Goal: Information Seeking & Learning: Learn about a topic

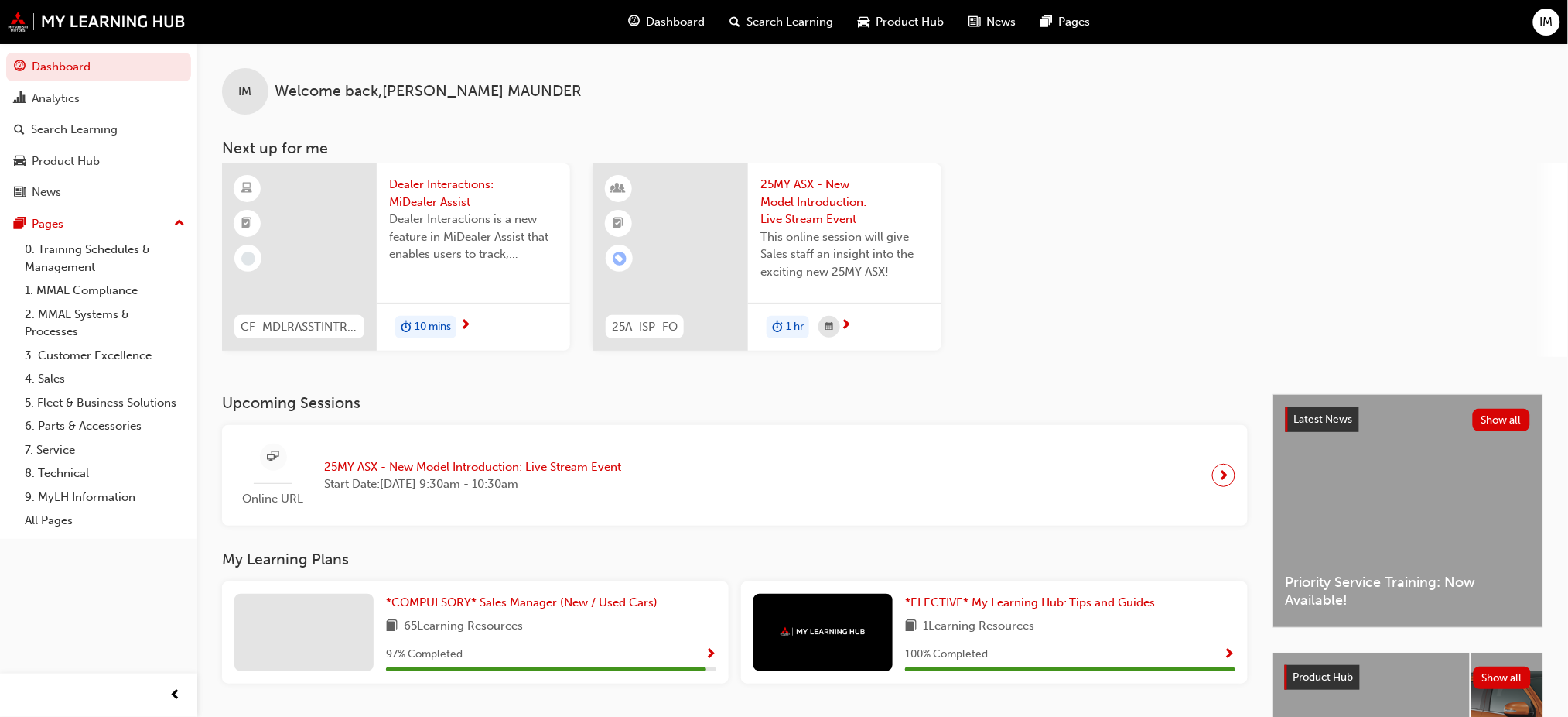
click at [307, 208] on div at bounding box center [300, 257] width 155 height 187
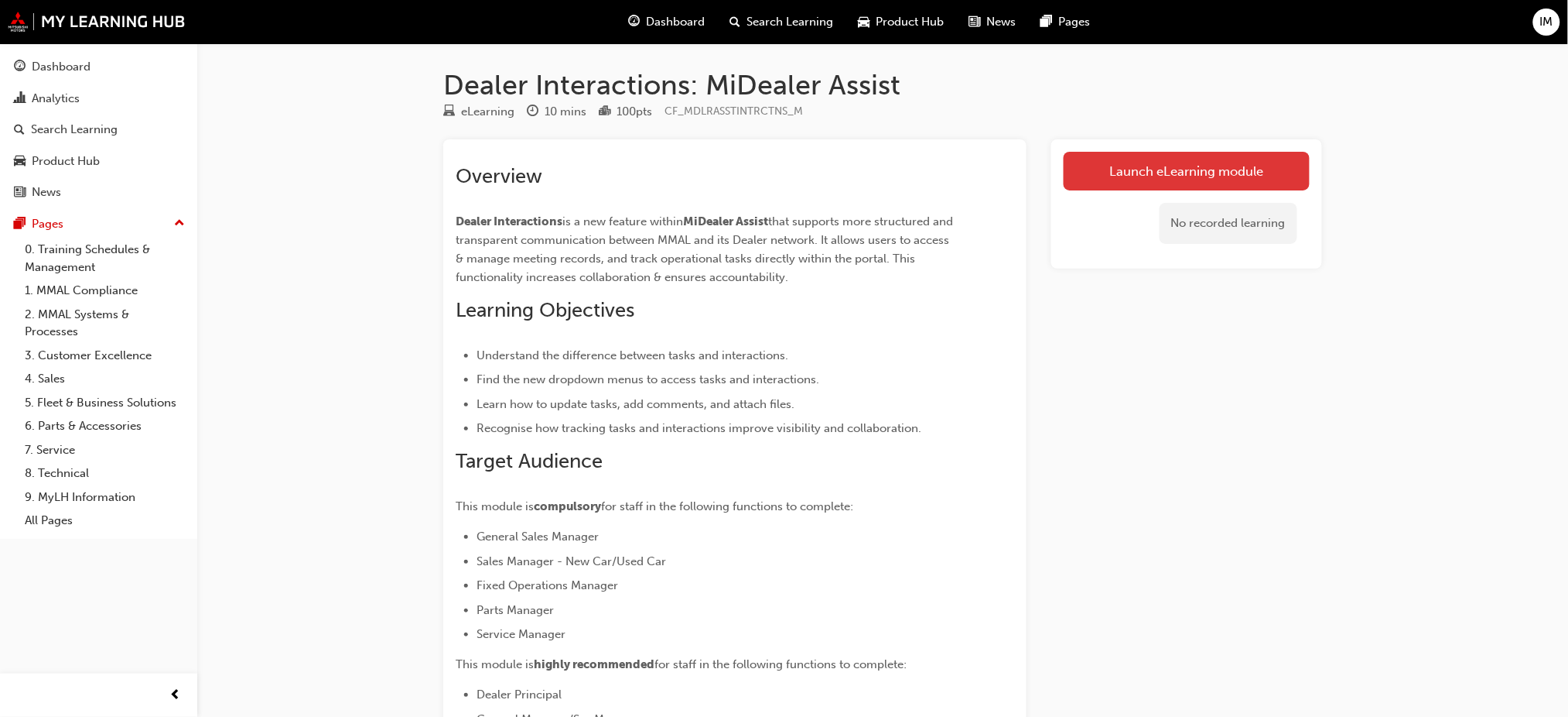
click at [1139, 165] on link "Launch eLearning module" at bounding box center [1187, 171] width 246 height 39
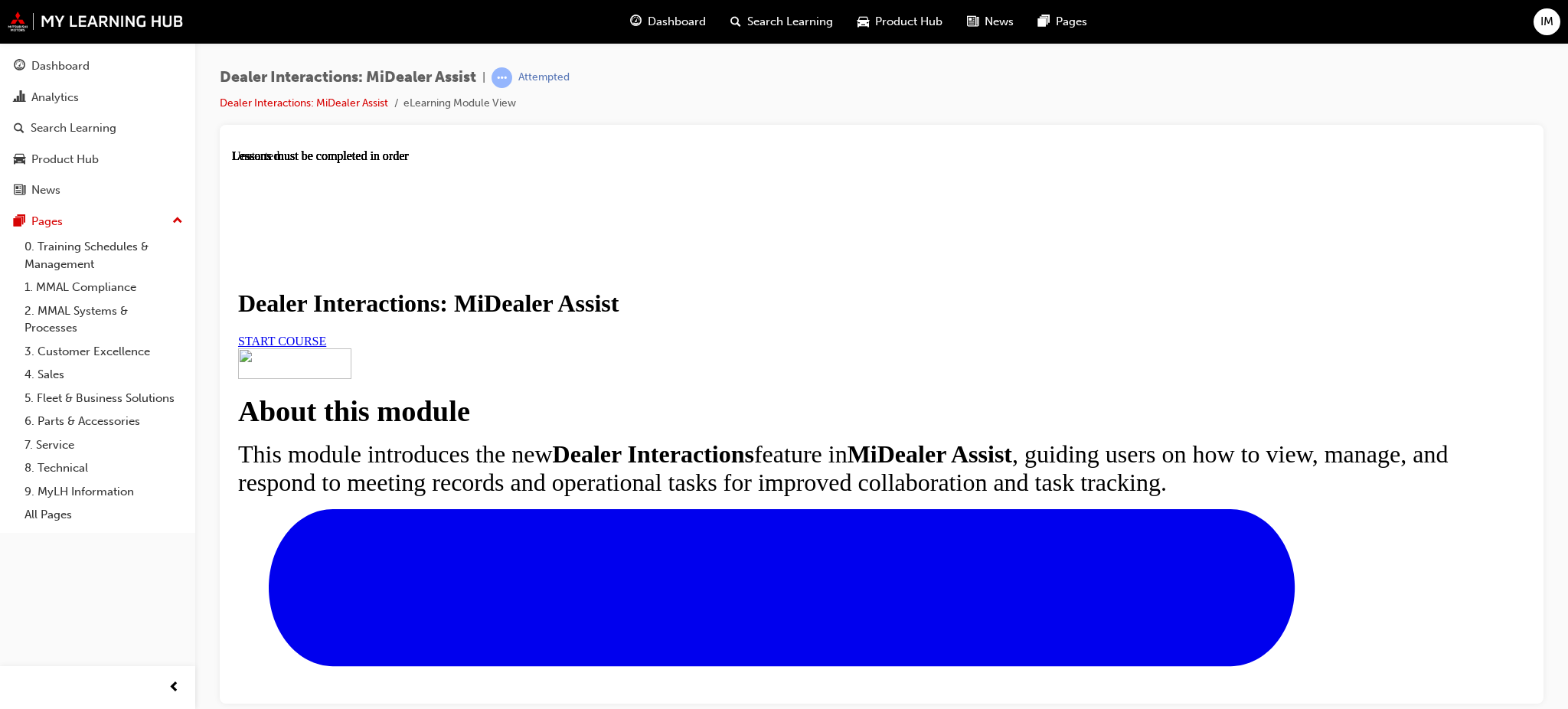
click at [326, 347] on link "START COURSE" at bounding box center [283, 341] width 88 height 13
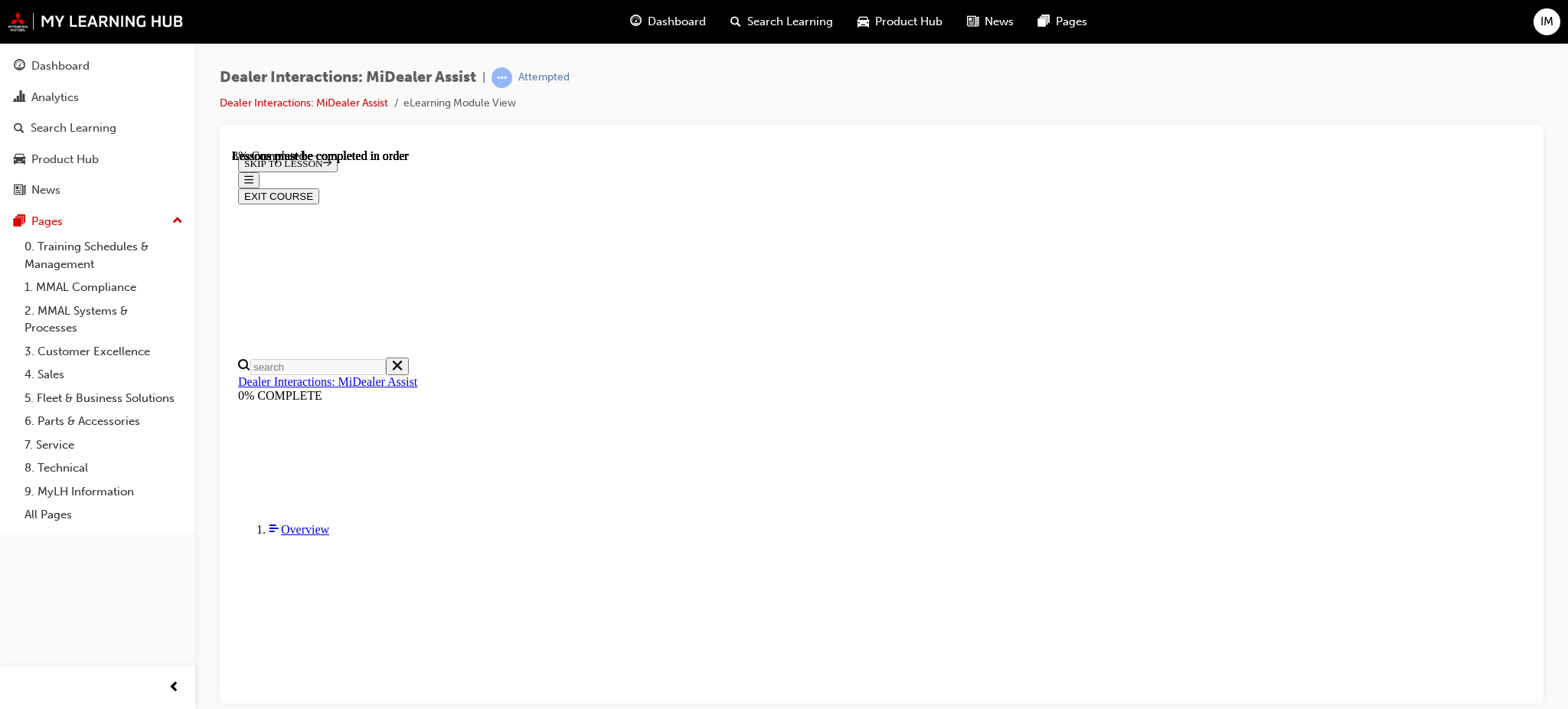
scroll to position [373, 0]
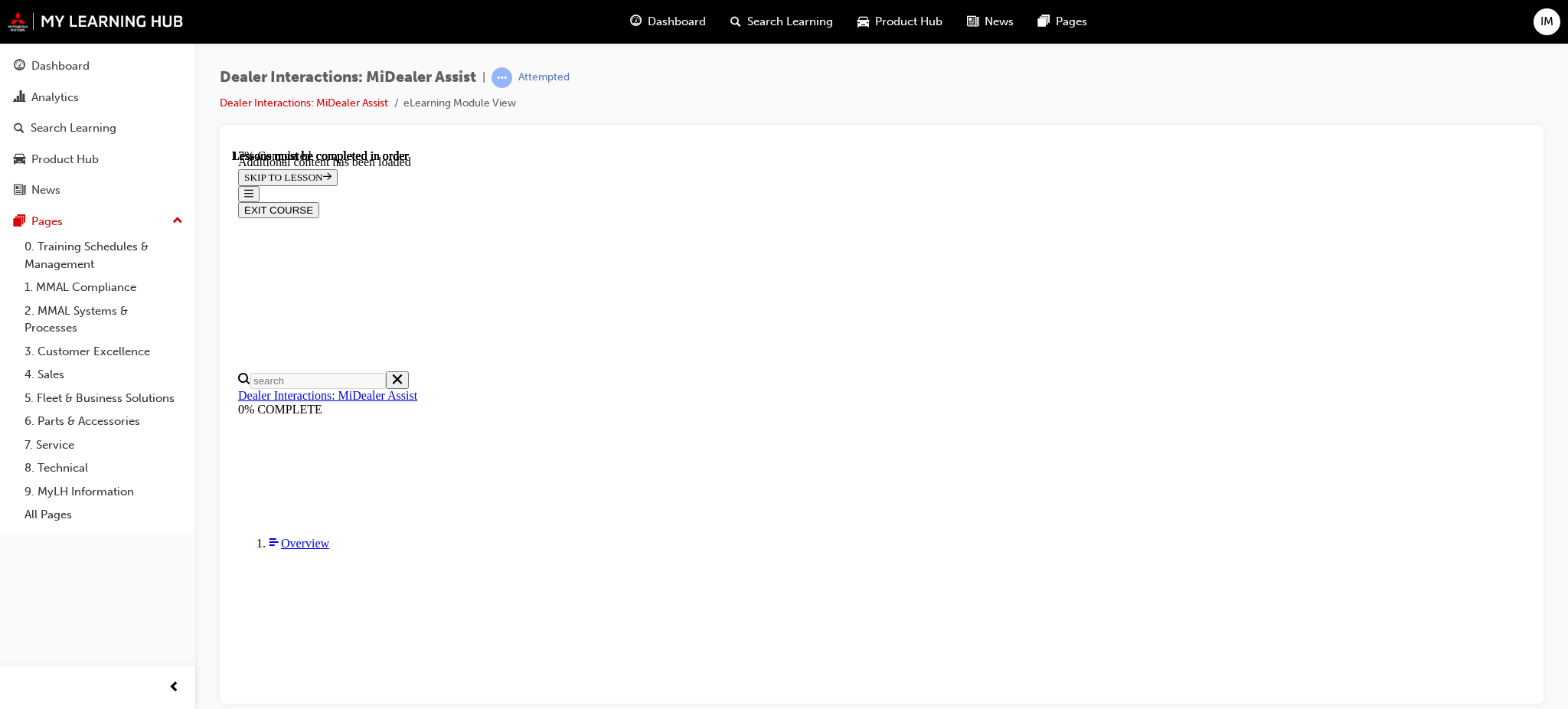
scroll to position [766, 0]
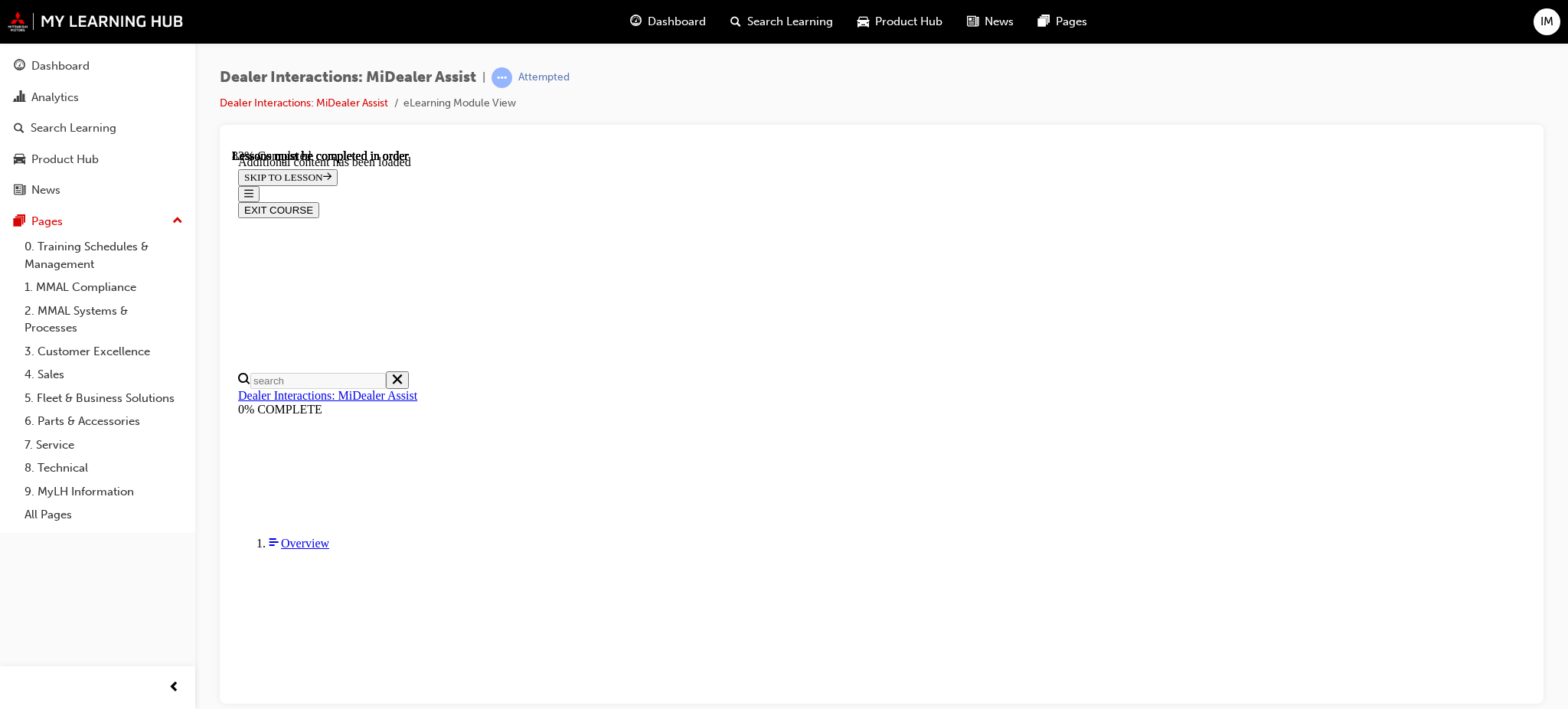
scroll to position [3922, 0]
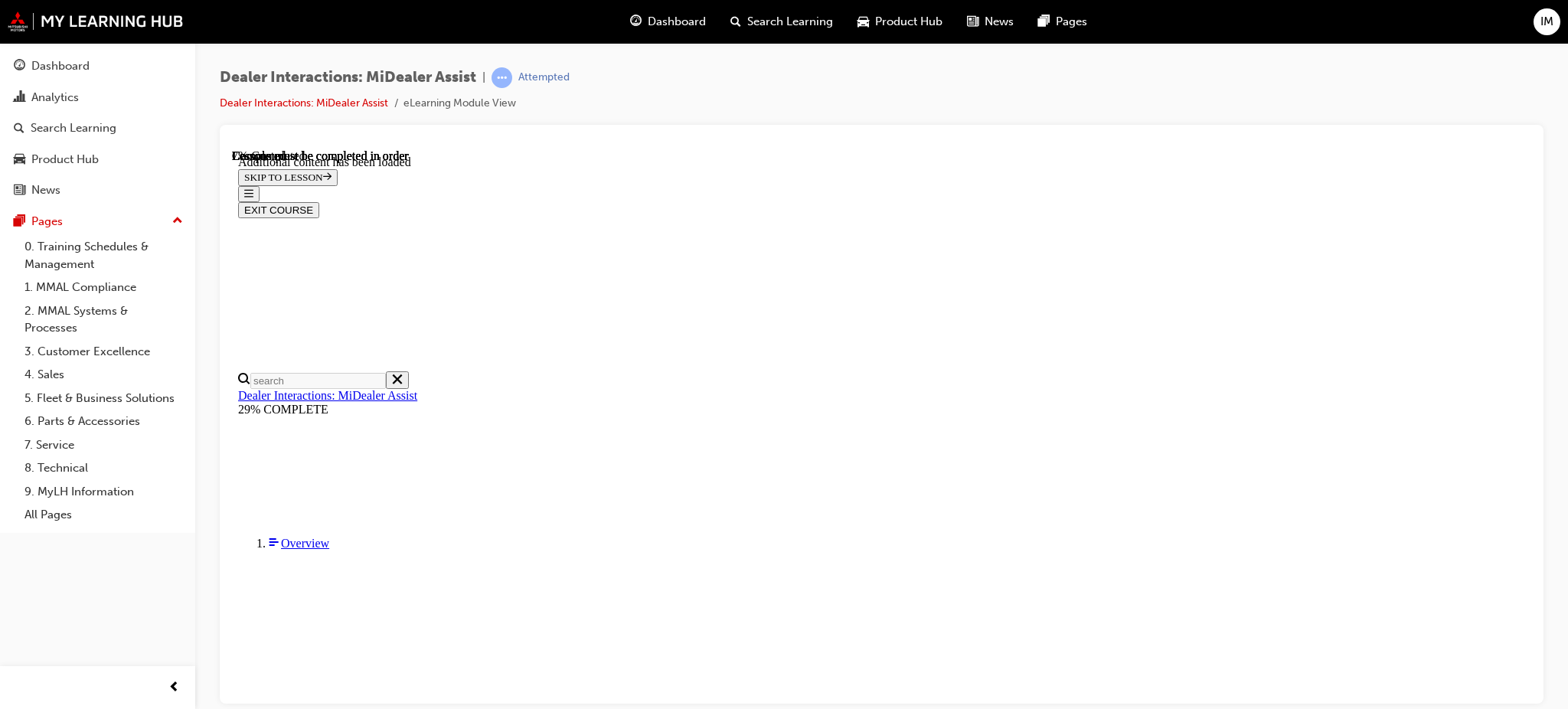
scroll to position [626, 0]
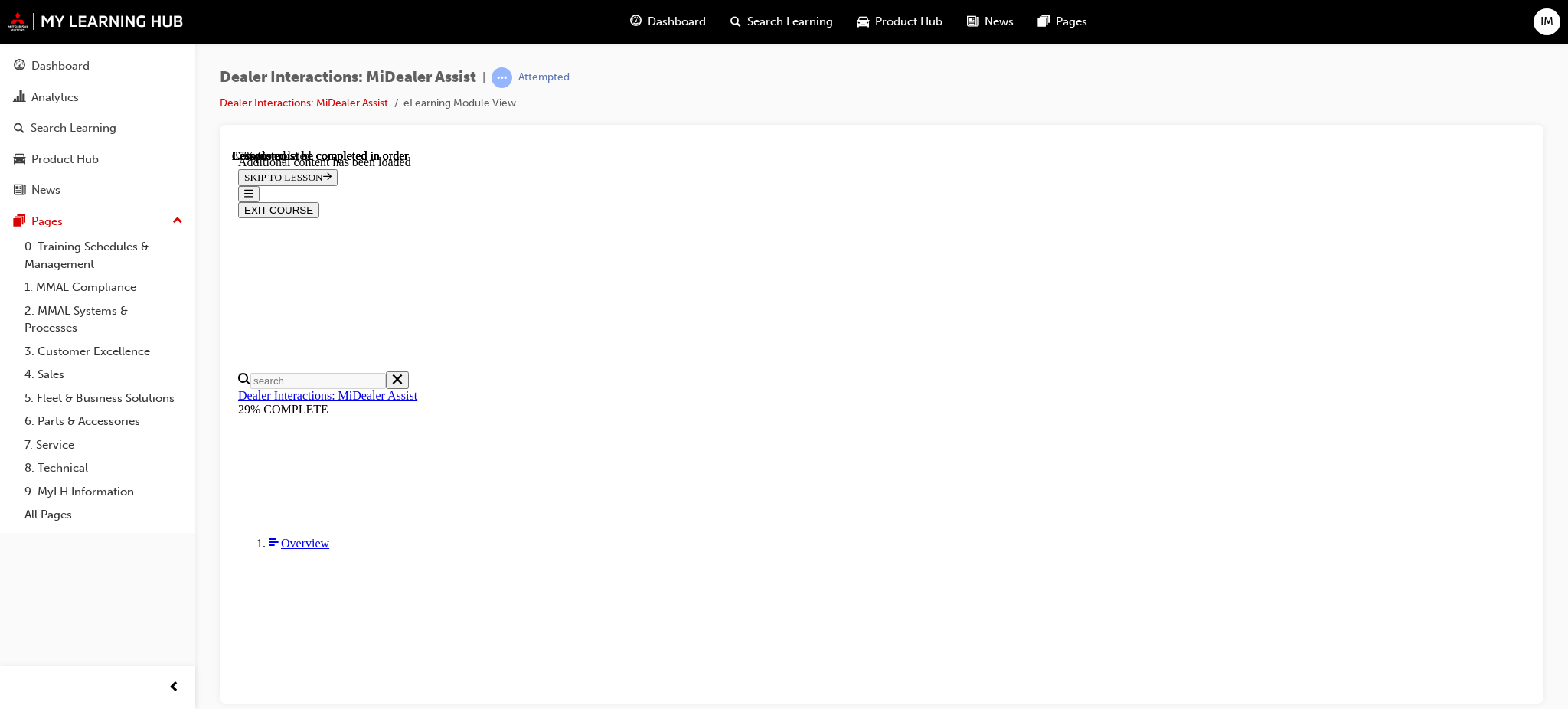
scroll to position [3506, 0]
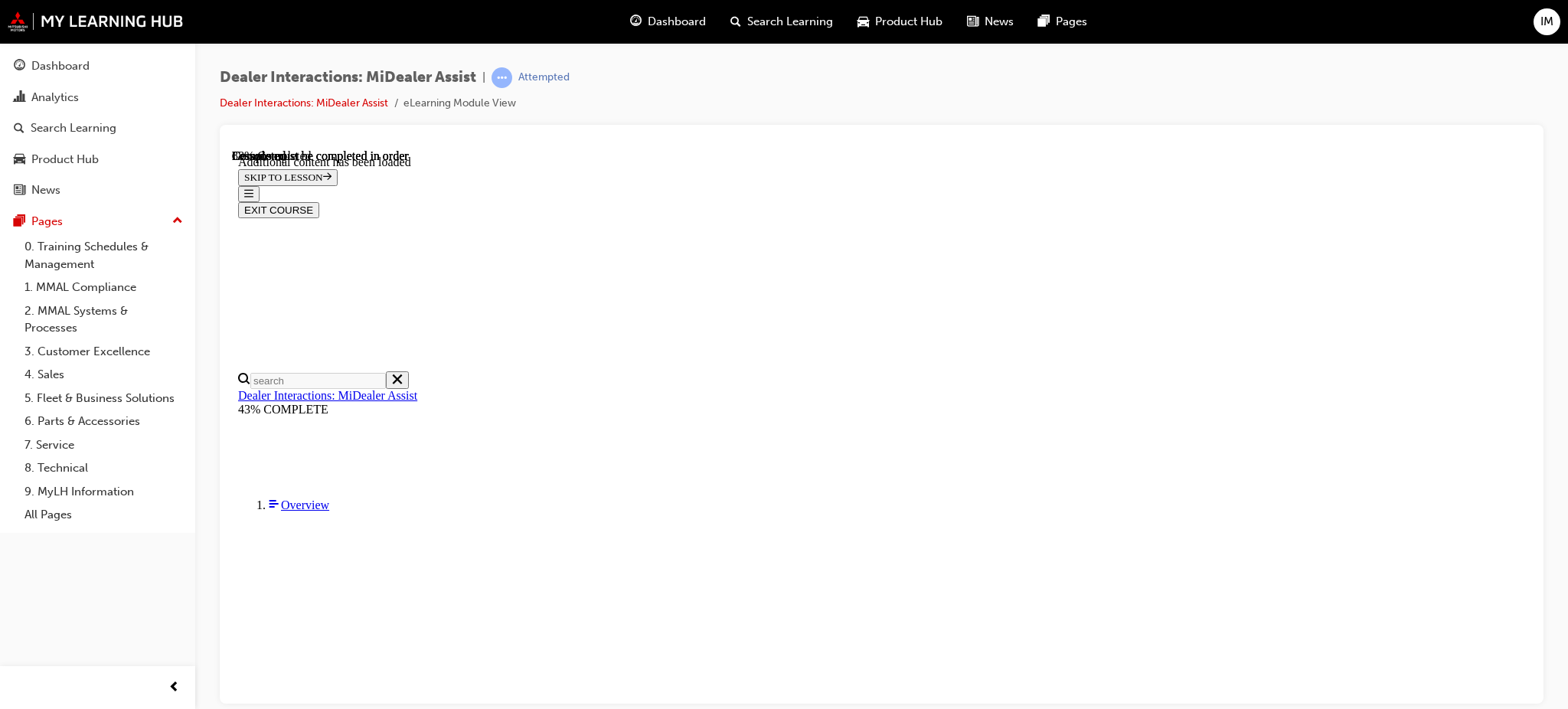
scroll to position [2329, 0]
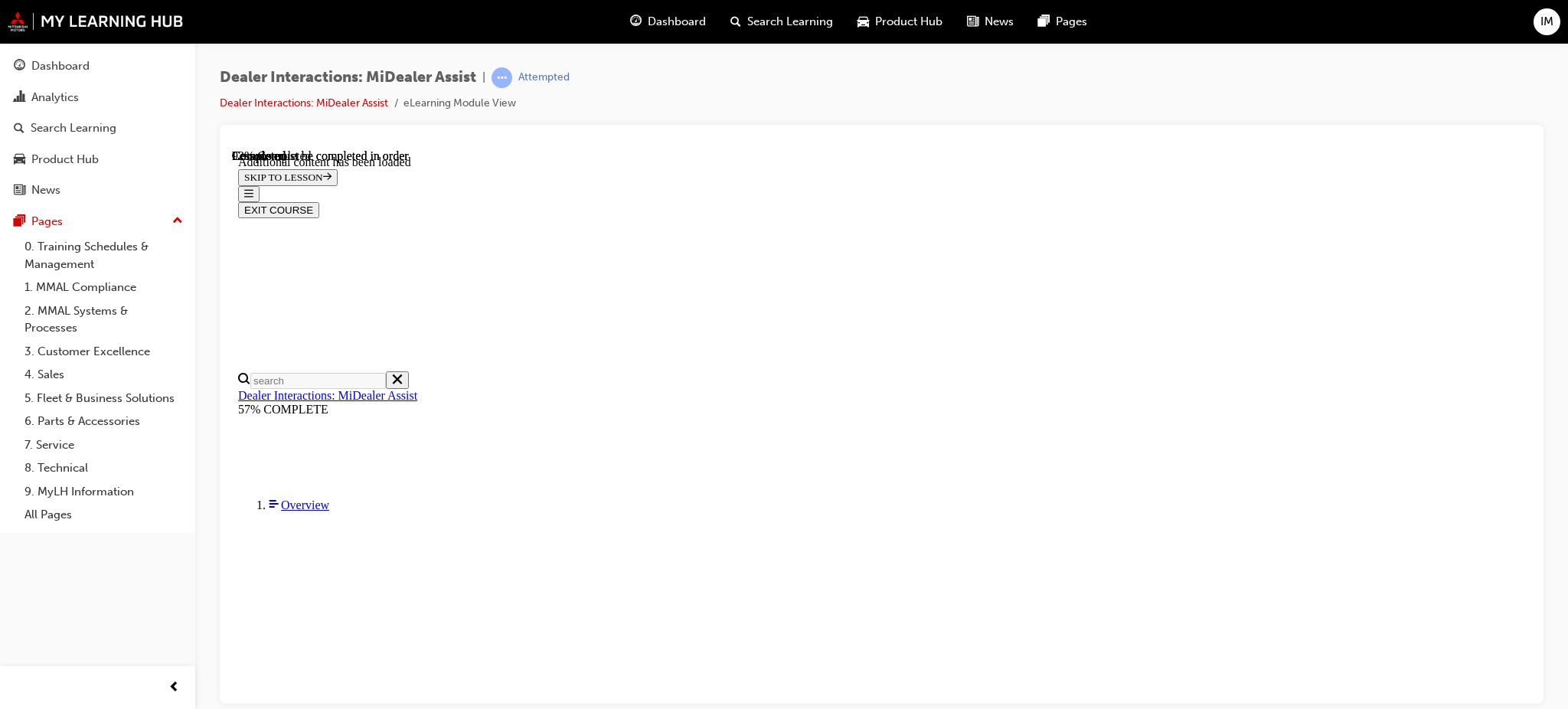
scroll to position [2424, 0]
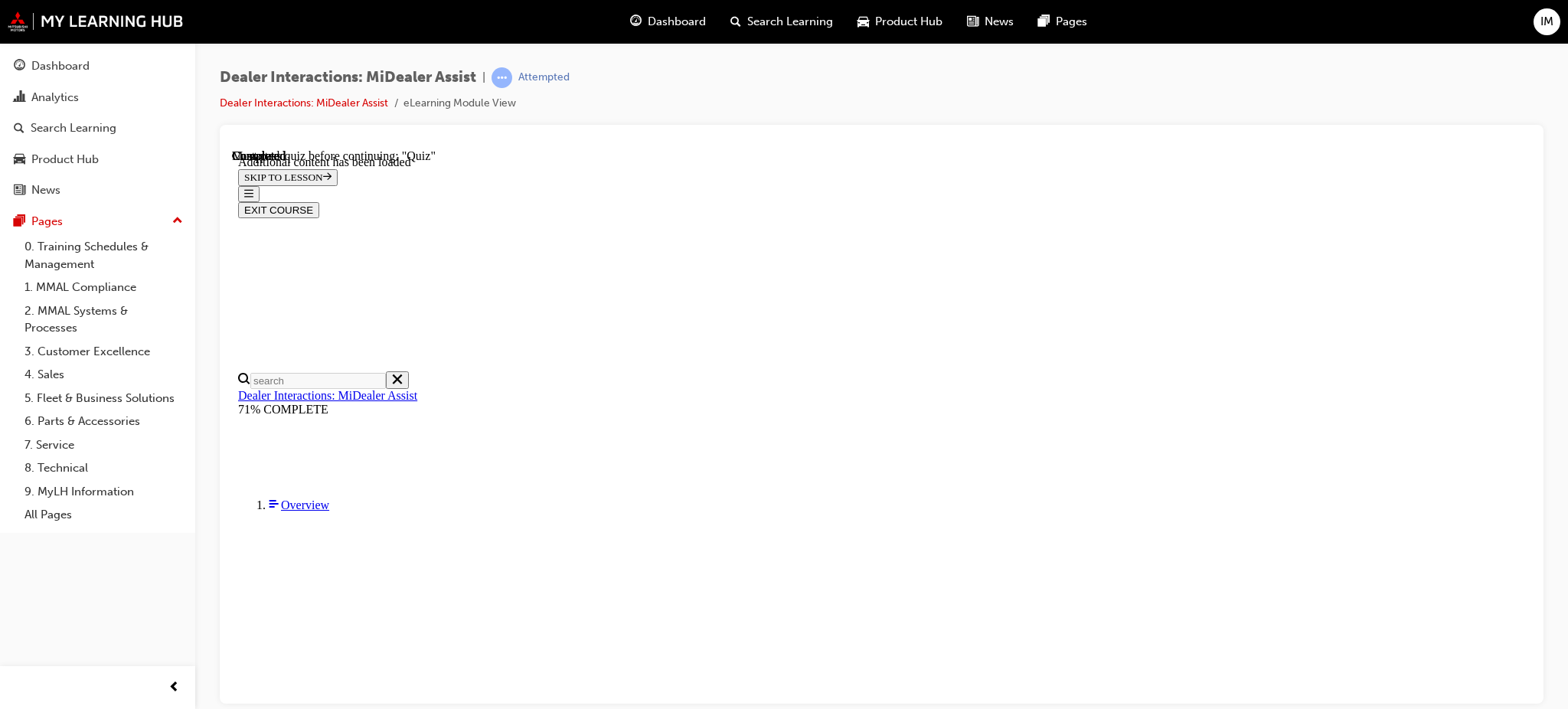
radio input "true"
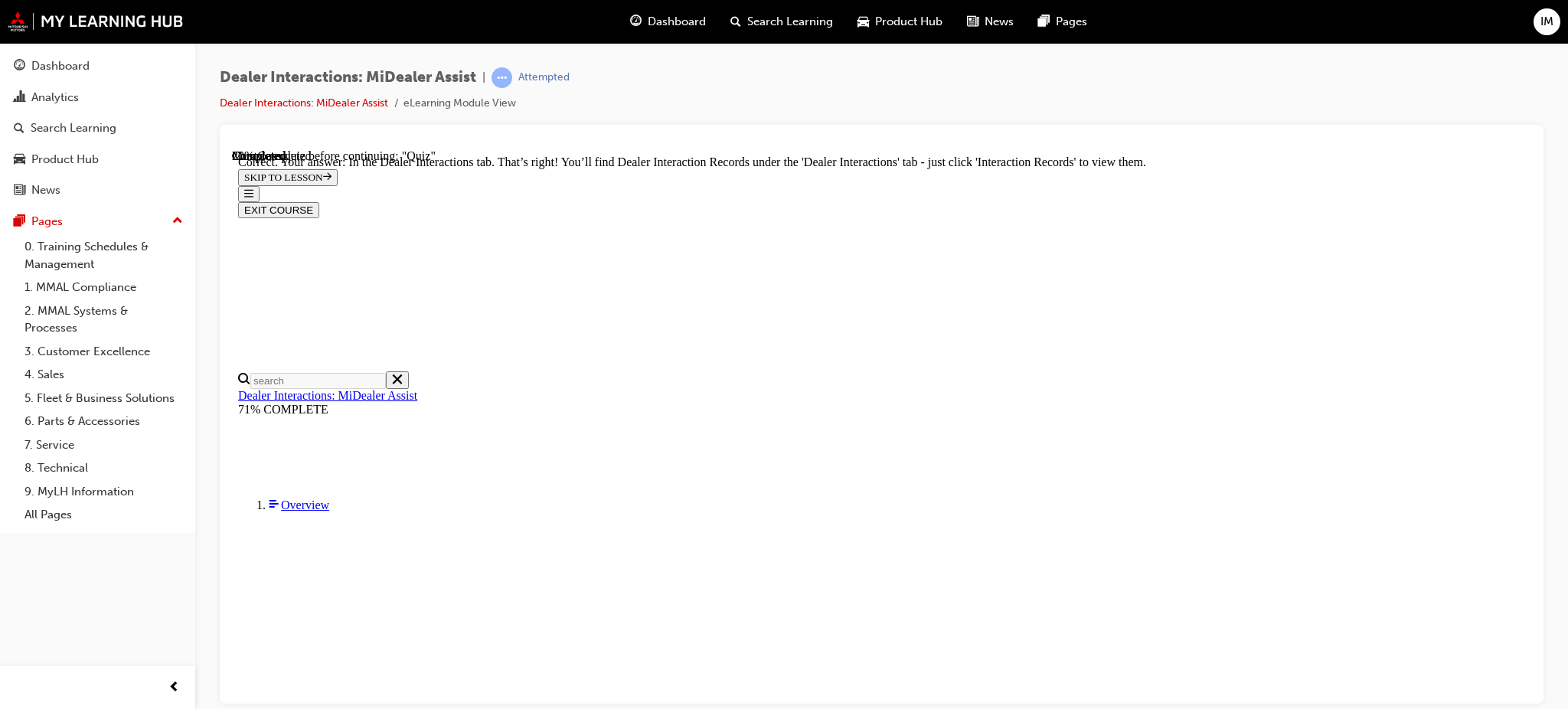
scroll to position [381, 0]
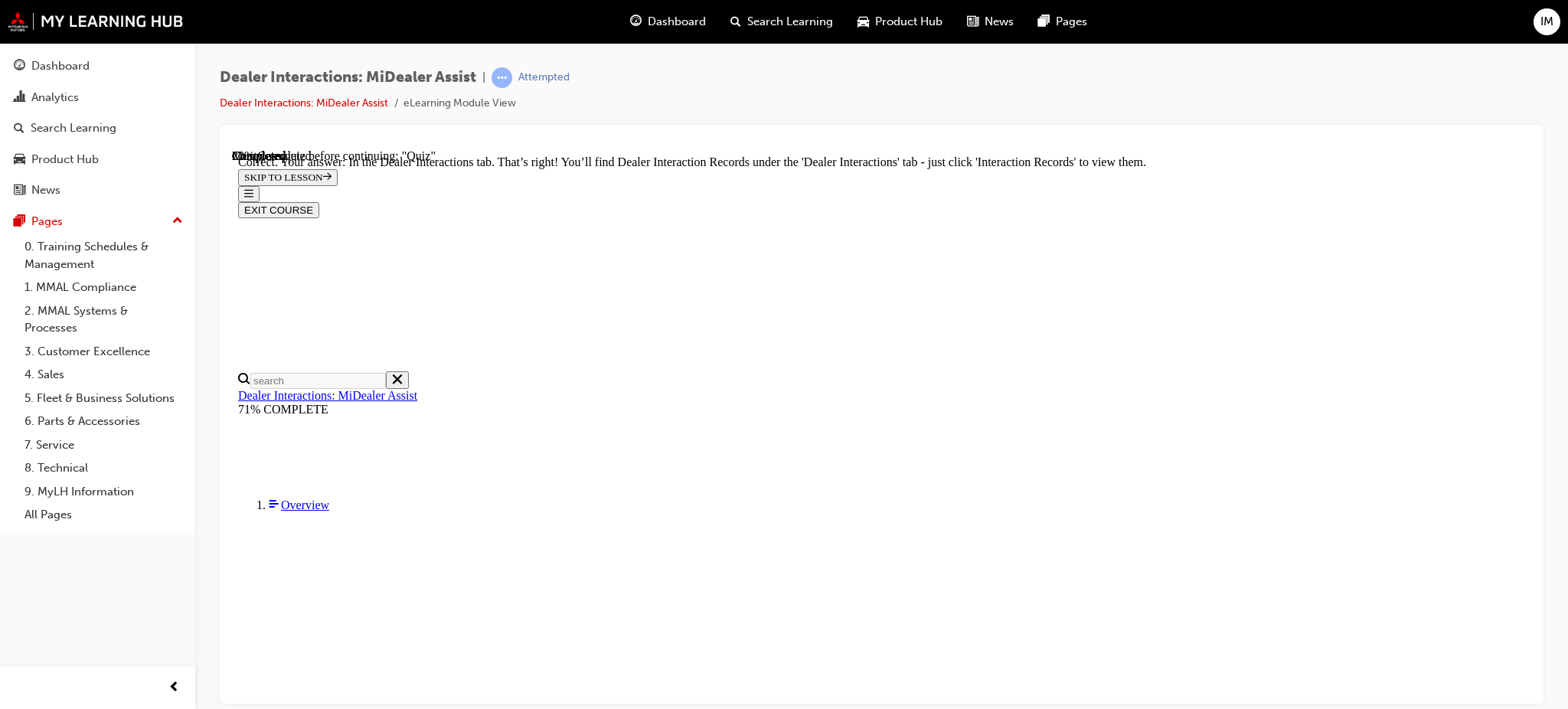
radio input "true"
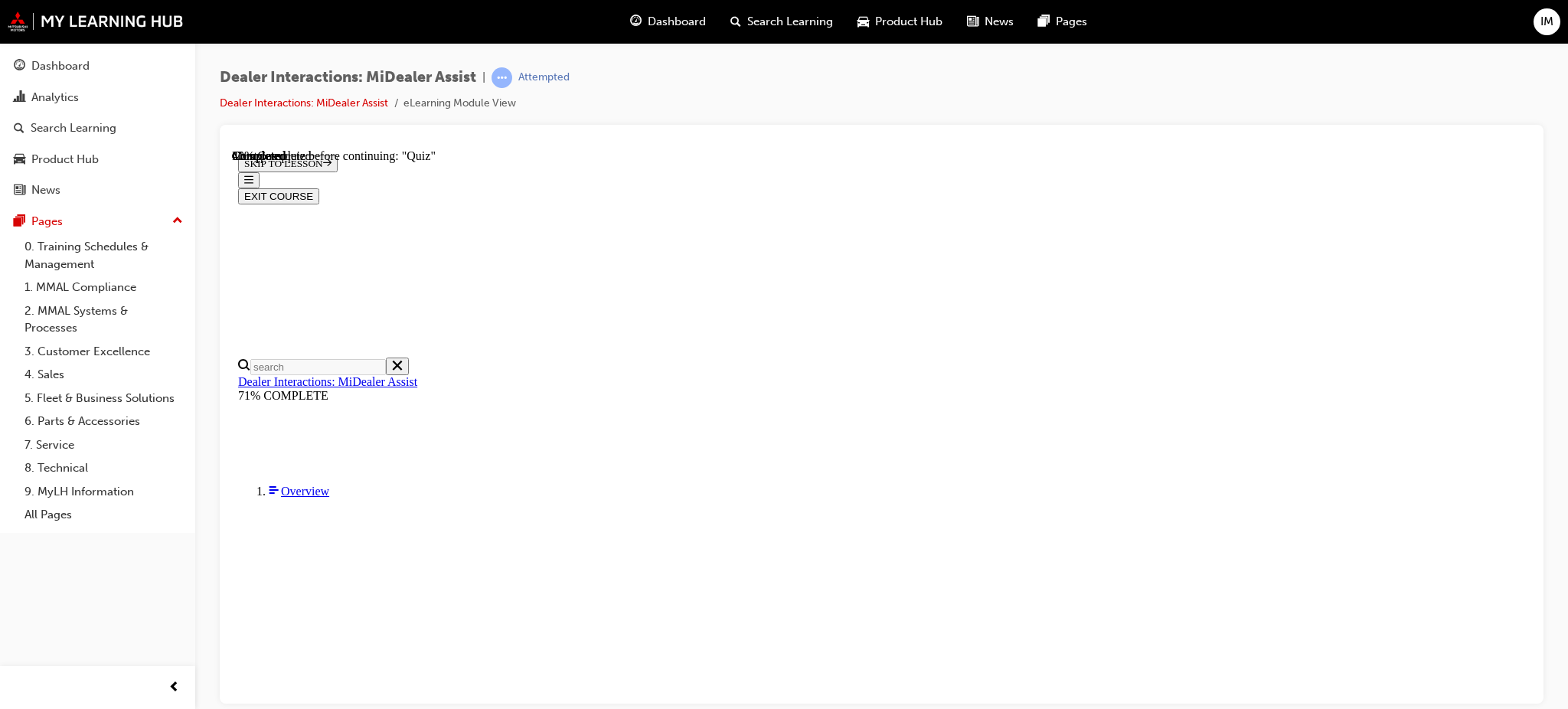
scroll to position [181, 0]
radio input "true"
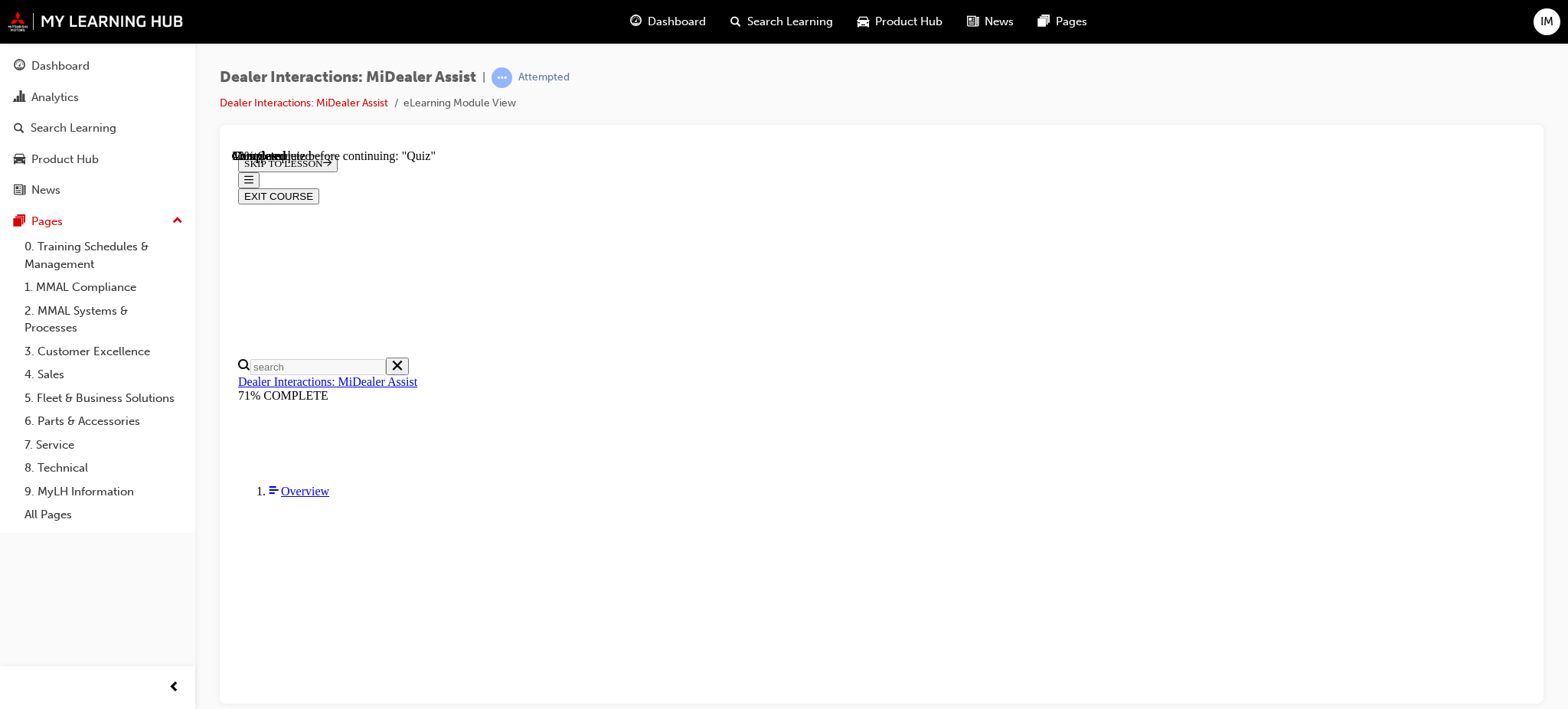
radio input "true"
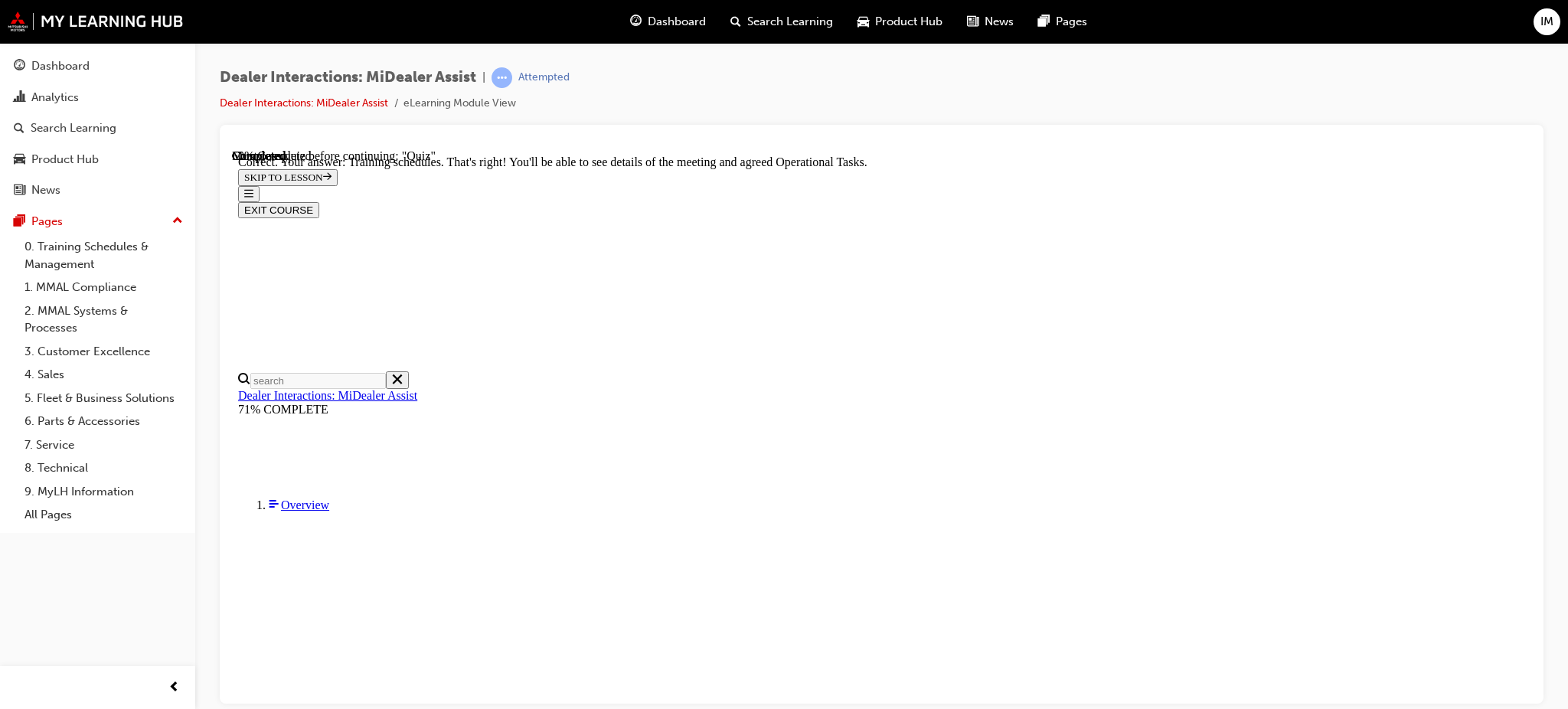
scroll to position [381, 0]
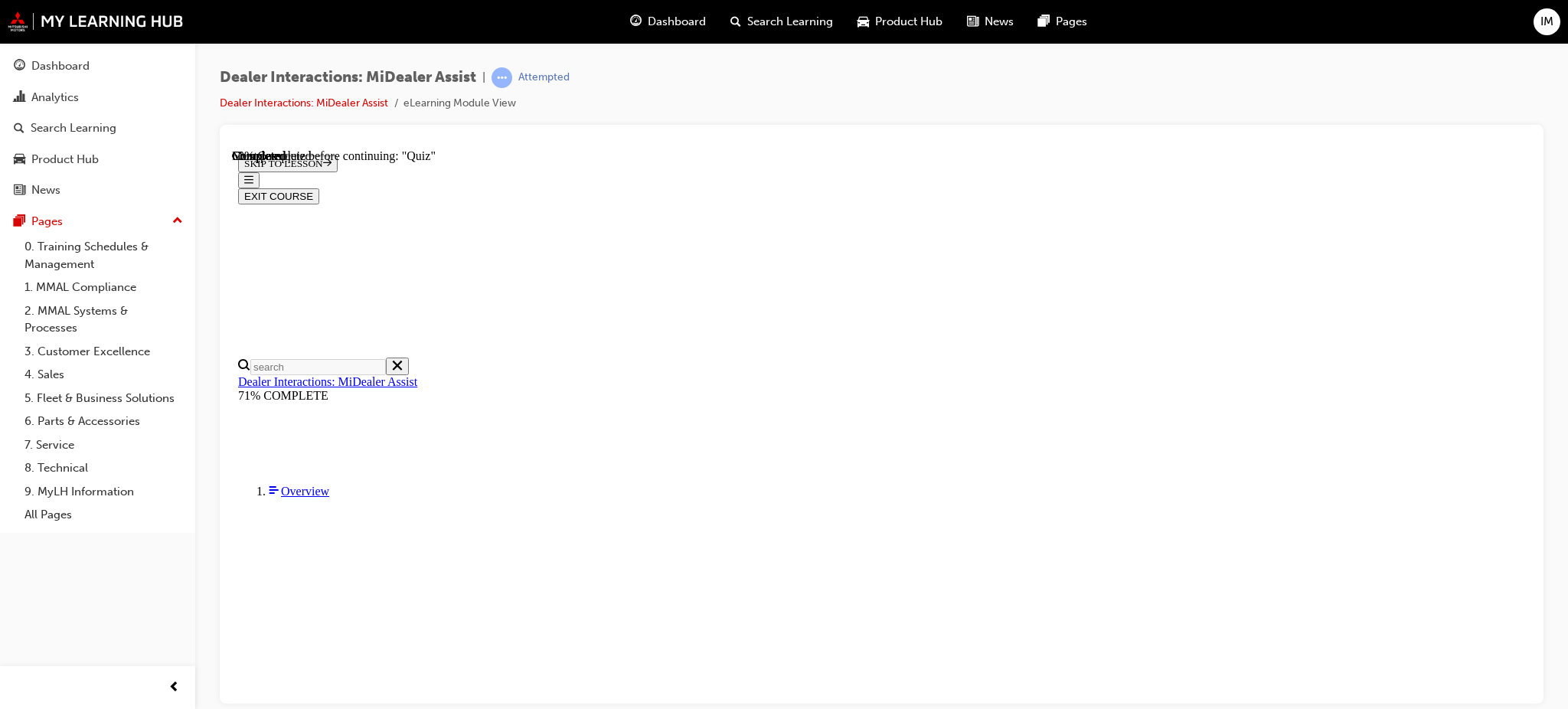
scroll to position [181, 0]
radio input "true"
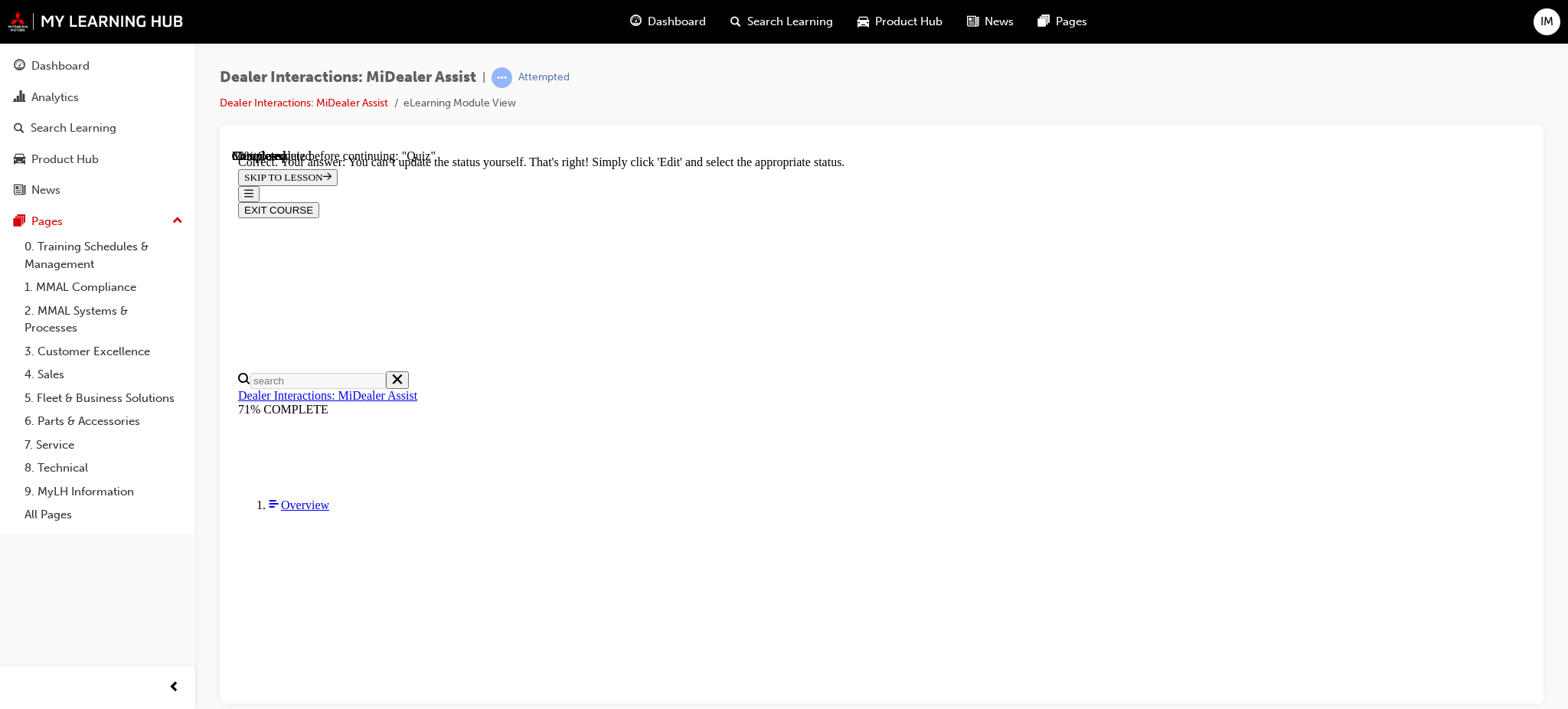
scroll to position [386, 0]
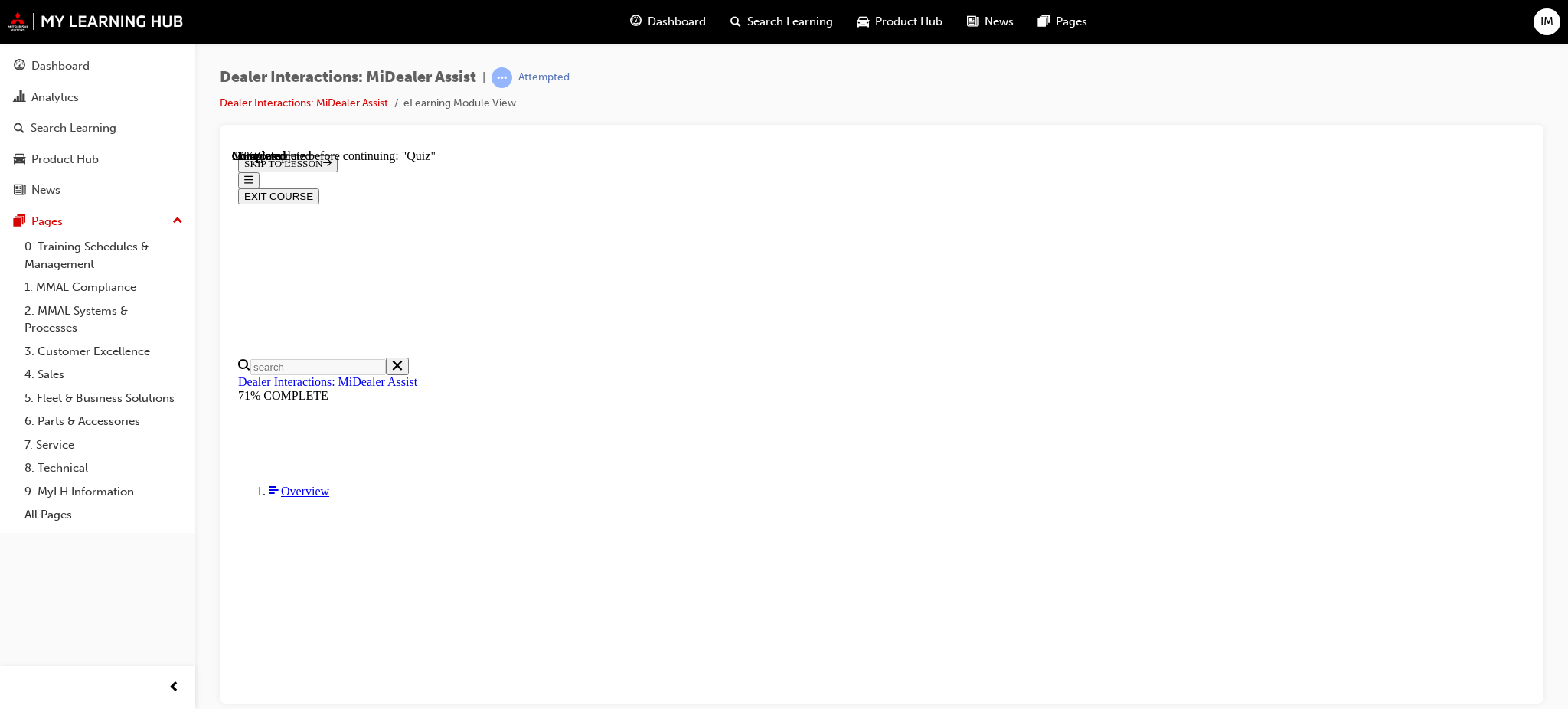
scroll to position [231, 0]
radio input "true"
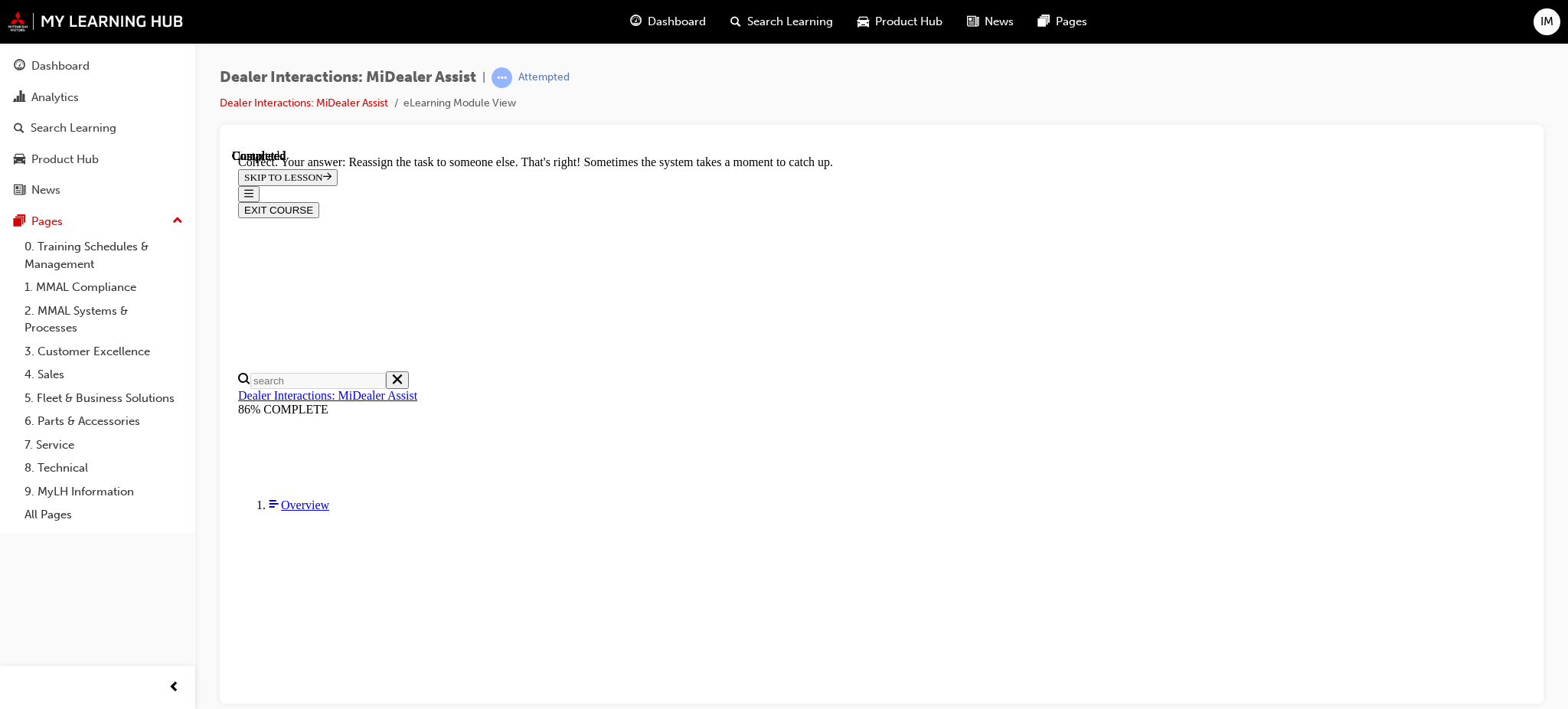
scroll to position [393, 0]
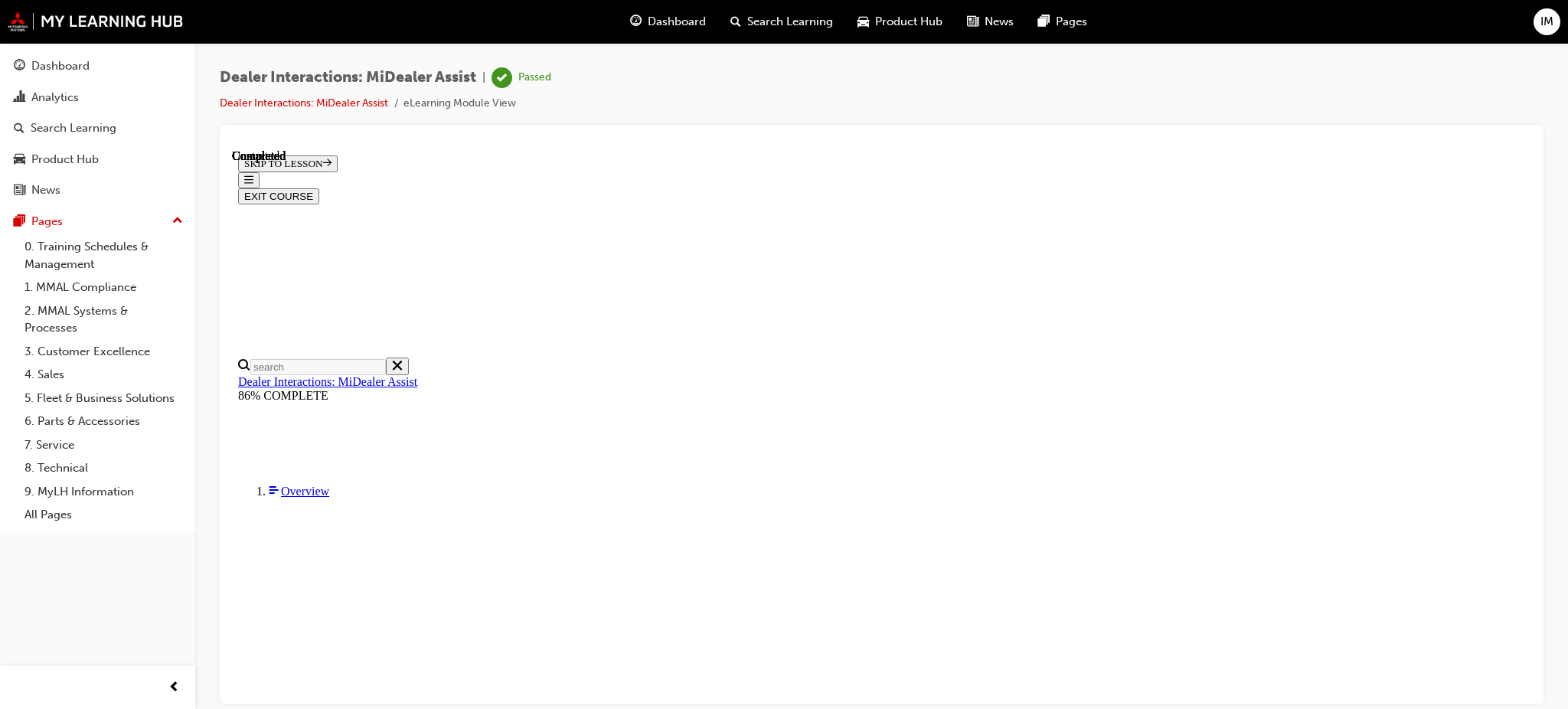
scroll to position [277, 0]
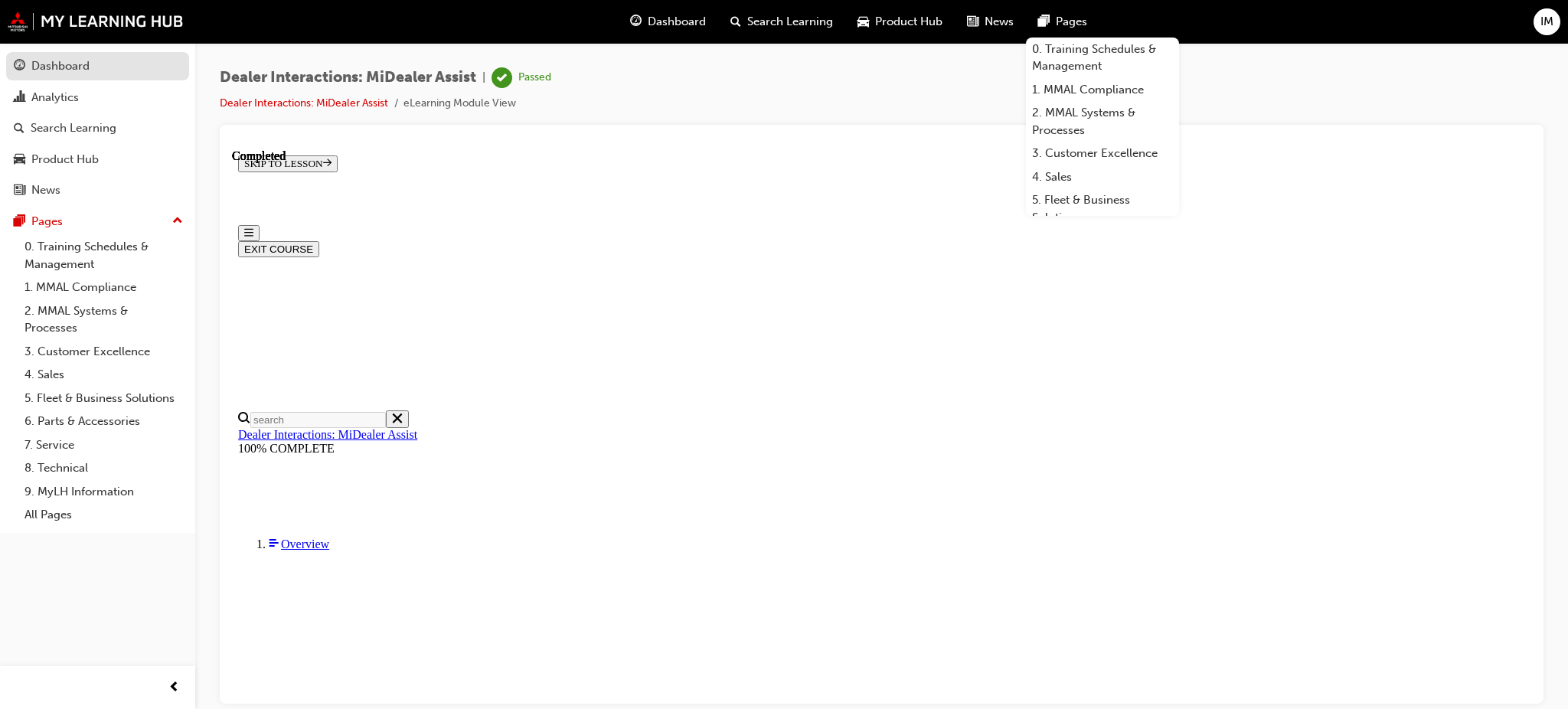
click at [80, 70] on div "Dashboard" at bounding box center [61, 66] width 58 height 17
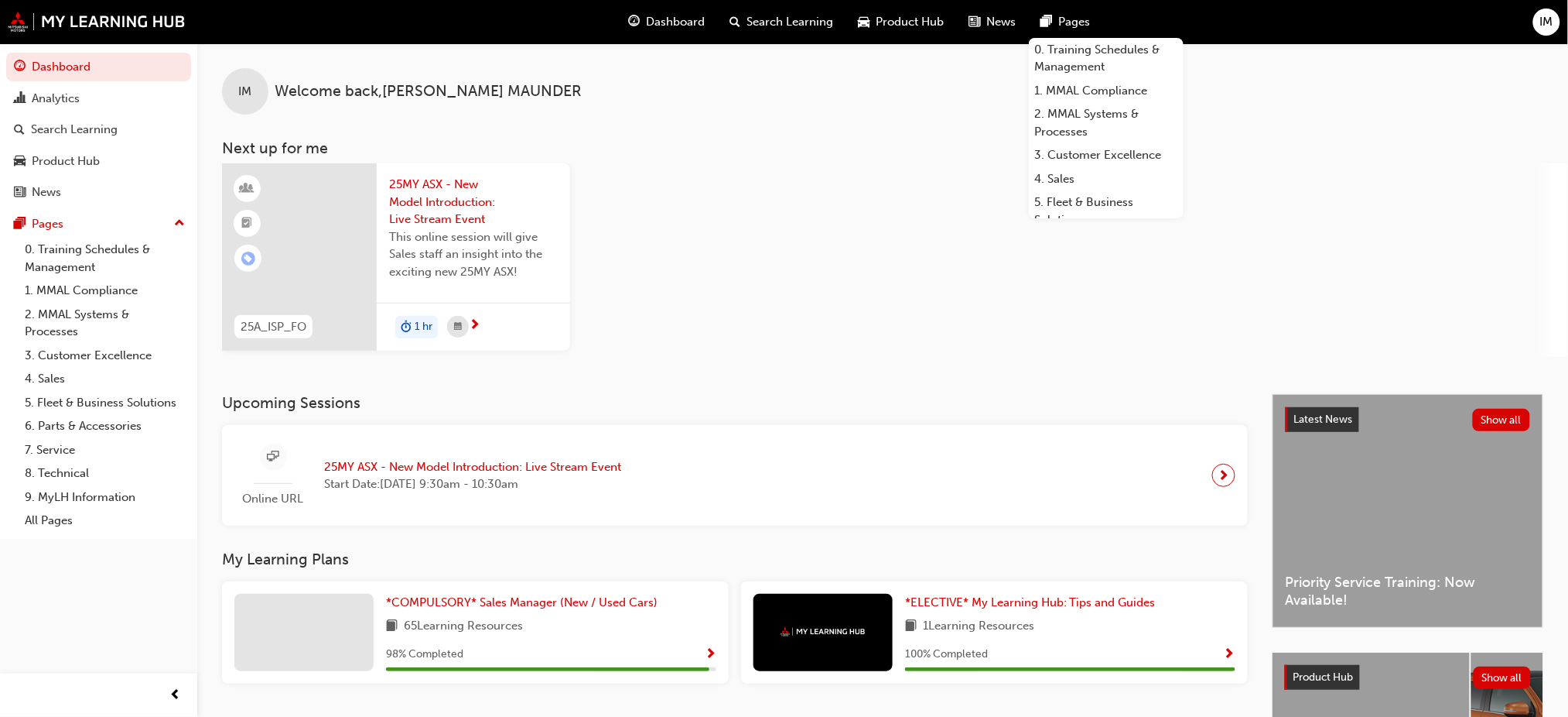
click at [356, 251] on div at bounding box center [300, 257] width 155 height 187
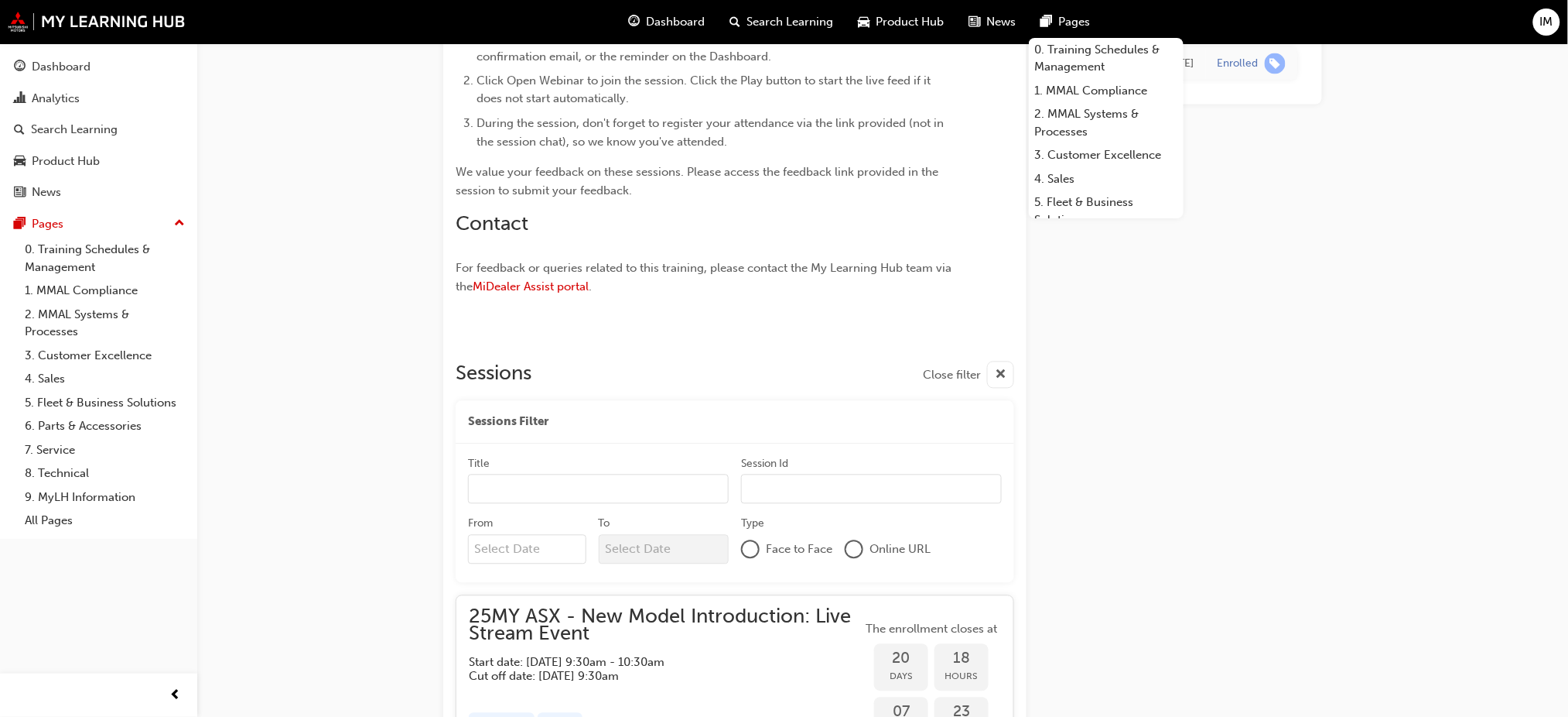
scroll to position [985, 0]
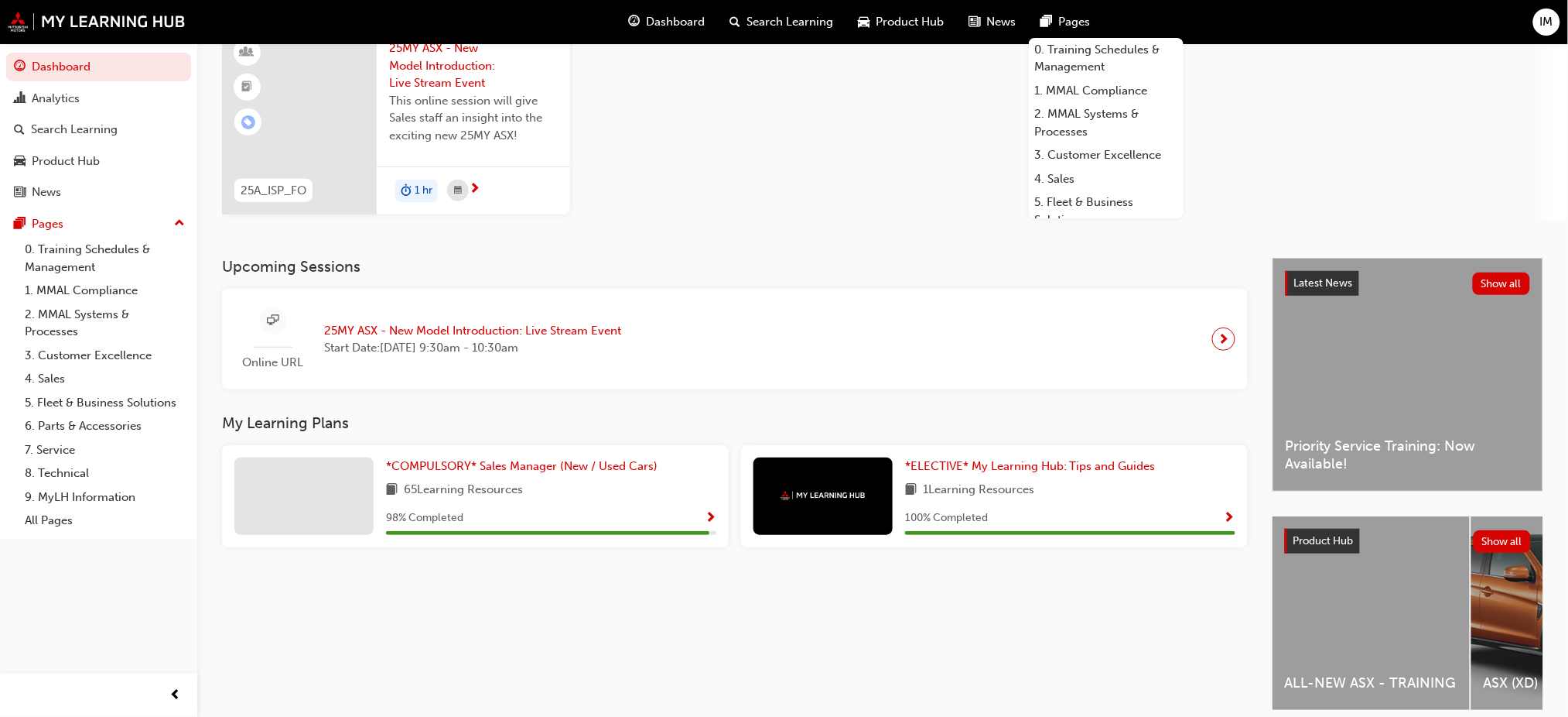
scroll to position [201, 0]
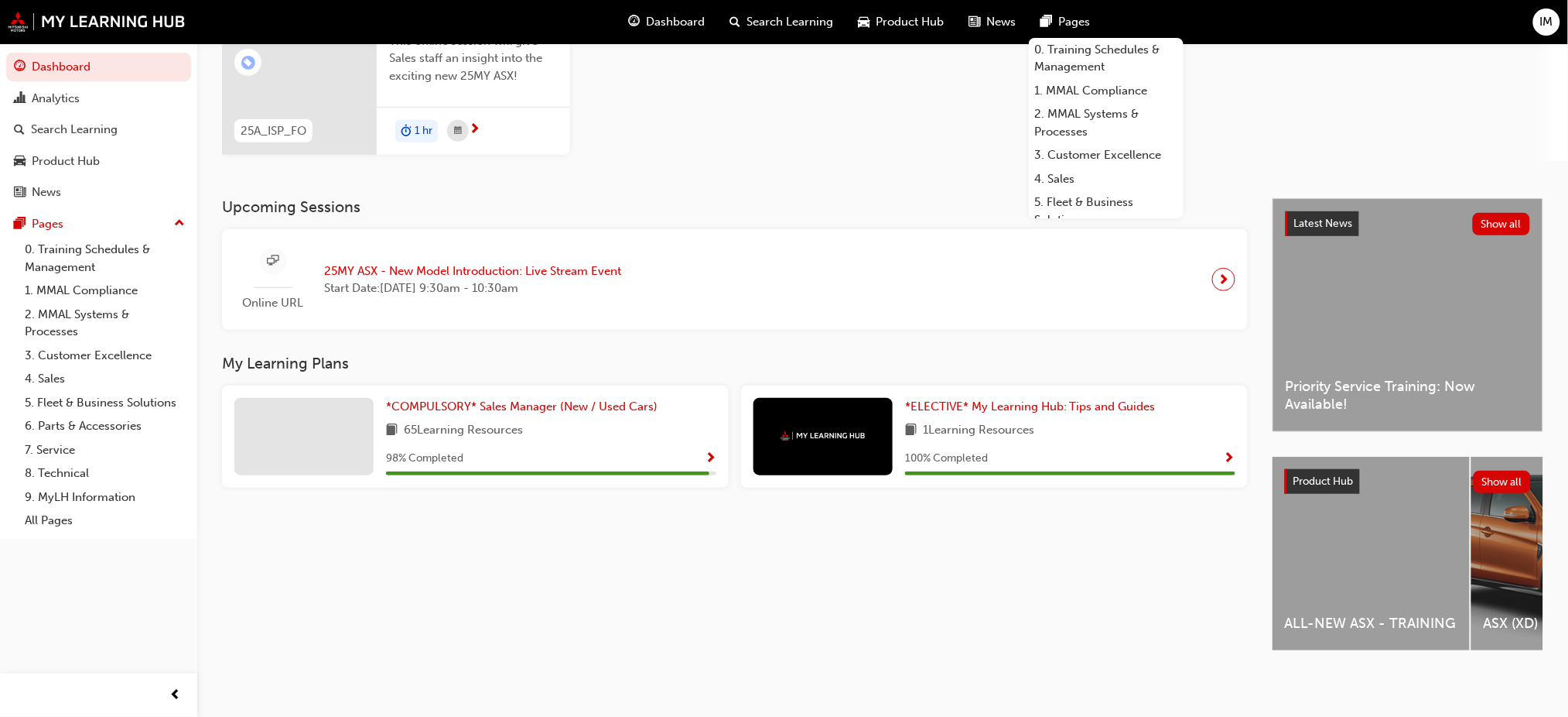
click at [1380, 504] on div "ALL-NEW ASX - TRAINING" at bounding box center [1371, 554] width 197 height 194
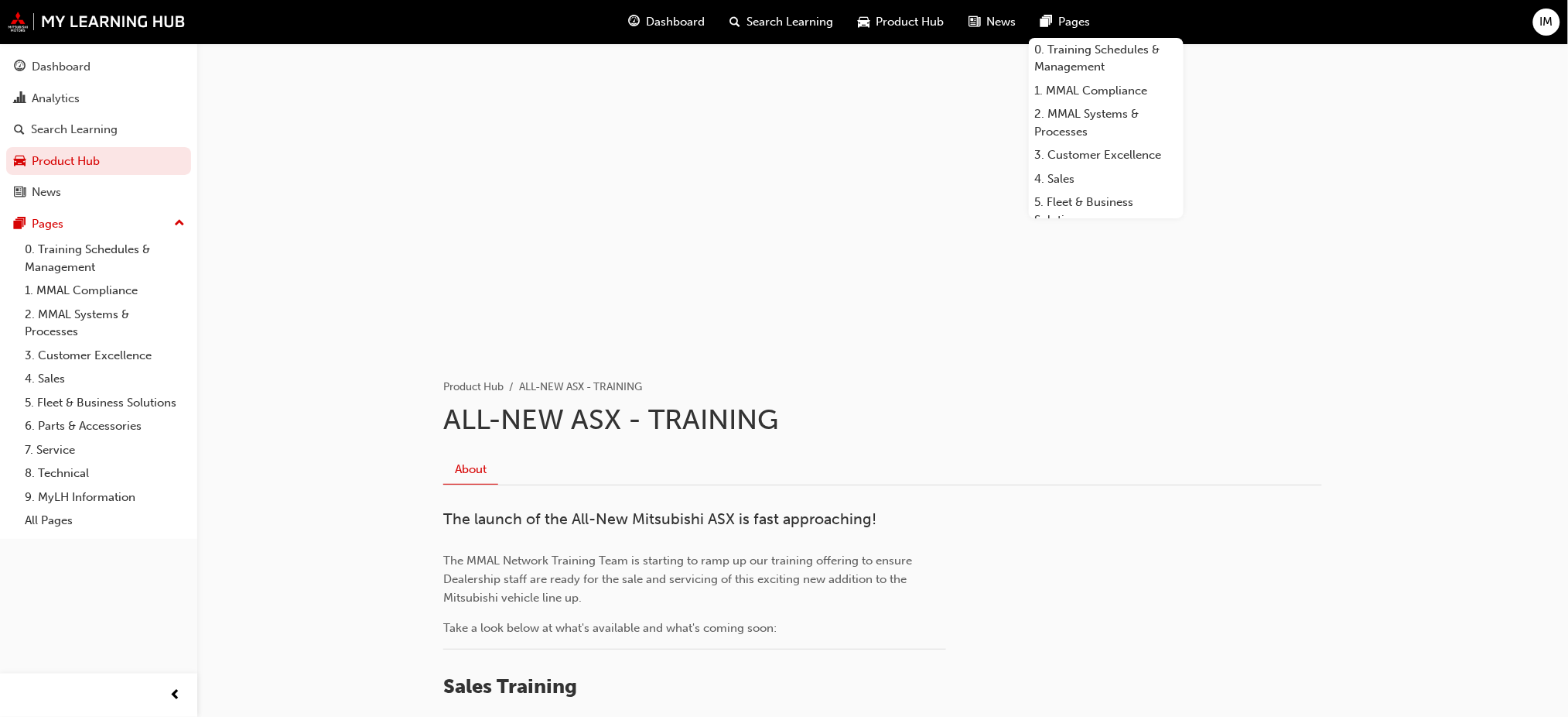
scroll to position [309, 0]
